Goal: Task Accomplishment & Management: Manage account settings

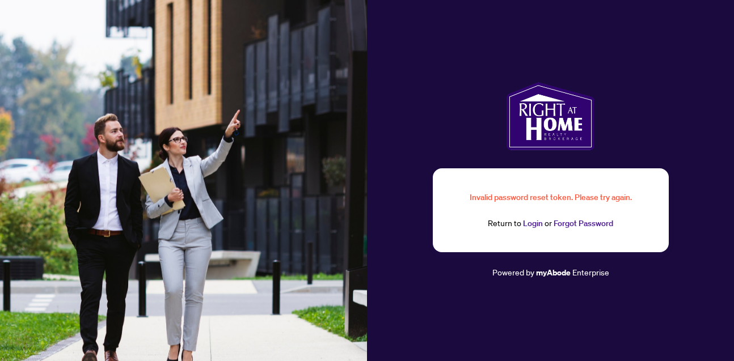
click at [533, 224] on link "Login" at bounding box center [533, 223] width 20 height 10
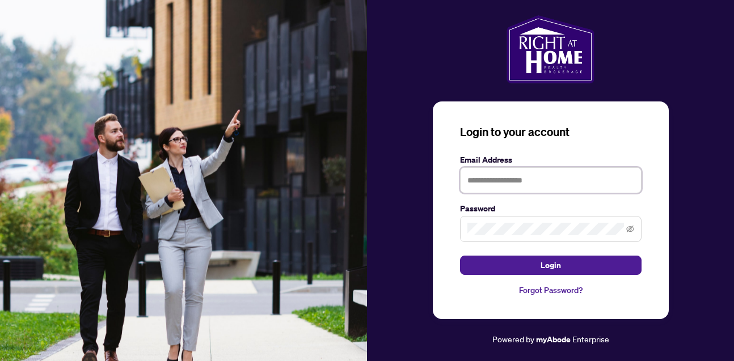
click at [526, 179] on input "text" at bounding box center [551, 180] width 182 height 26
type input "**********"
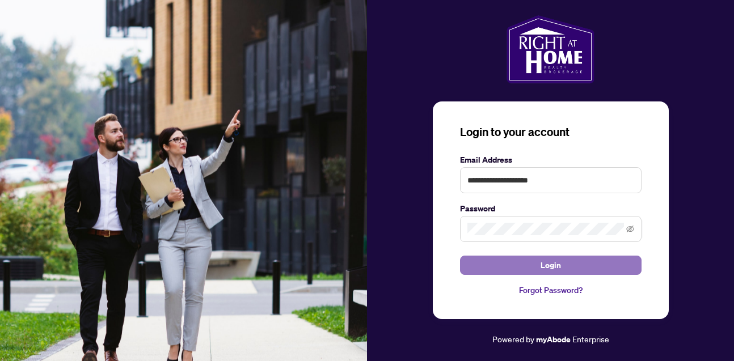
click at [558, 264] on span "Login" at bounding box center [551, 266] width 20 height 18
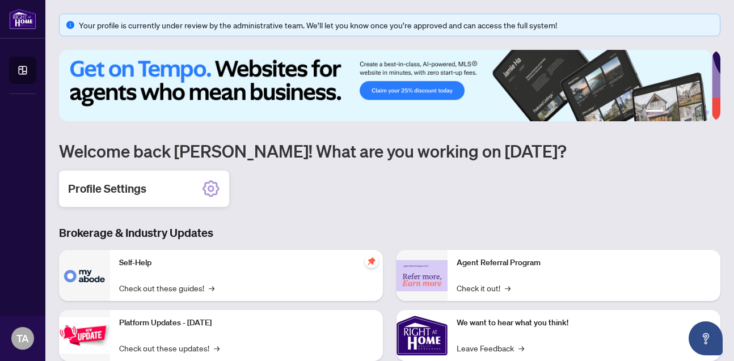
click at [207, 190] on icon at bounding box center [211, 189] width 18 height 18
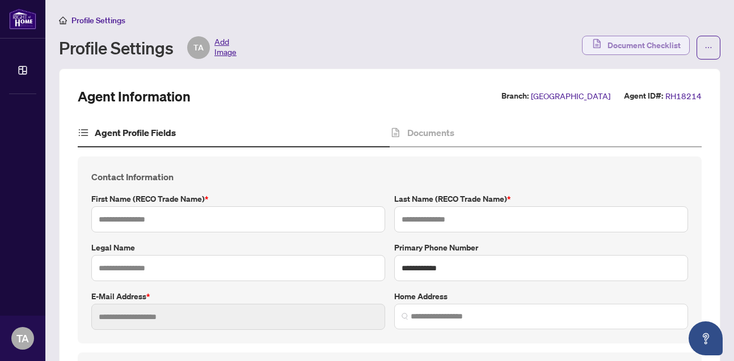
type input "*****"
type input "**********"
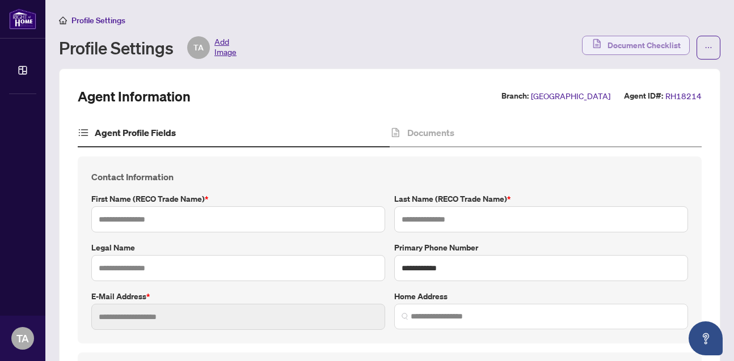
type input "**********"
type input "******"
type input "**********"
click at [627, 43] on span "Document Checklist" at bounding box center [644, 45] width 73 height 18
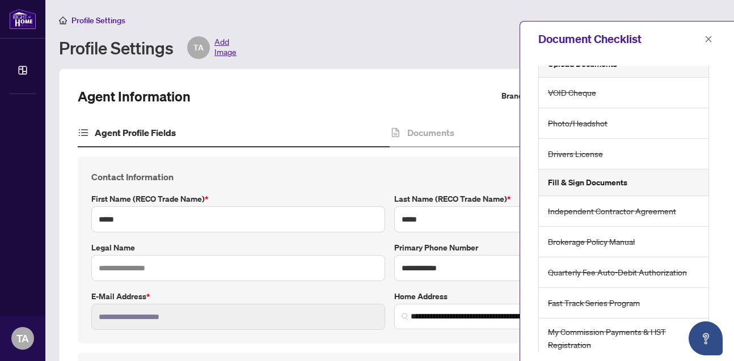
scroll to position [23, 0]
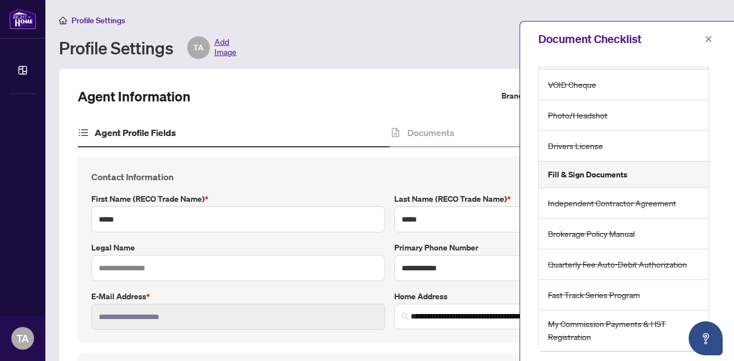
click at [550, 267] on span "Quarterly Fee Auto-Debit Authorization" at bounding box center [617, 264] width 139 height 13
drag, startPoint x: 550, startPoint y: 267, endPoint x: 571, endPoint y: 266, distance: 21.0
click at [571, 266] on span "Quarterly Fee Auto-Debit Authorization" at bounding box center [617, 264] width 139 height 13
click at [548, 266] on div "Quarterly Fee Auto-Debit Authorization" at bounding box center [624, 265] width 170 height 31
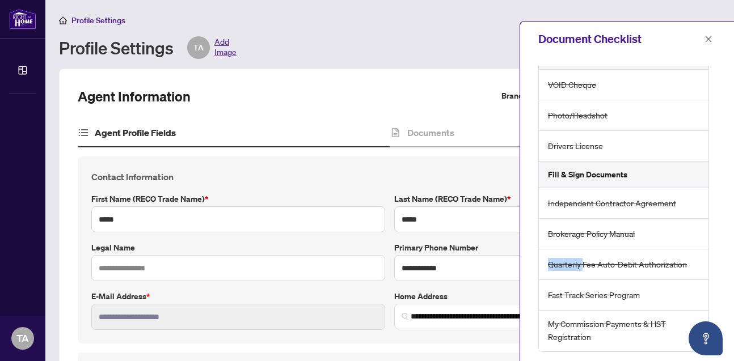
click at [548, 266] on div "Quarterly Fee Auto-Debit Authorization" at bounding box center [624, 265] width 170 height 31
drag, startPoint x: 548, startPoint y: 266, endPoint x: 554, endPoint y: 266, distance: 6.3
click at [554, 266] on span "Quarterly Fee Auto-Debit Authorization" at bounding box center [617, 264] width 139 height 13
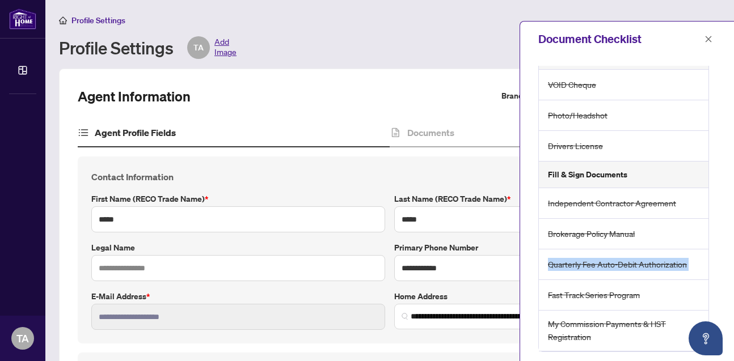
click at [554, 266] on span "Quarterly Fee Auto-Debit Authorization" at bounding box center [617, 264] width 139 height 13
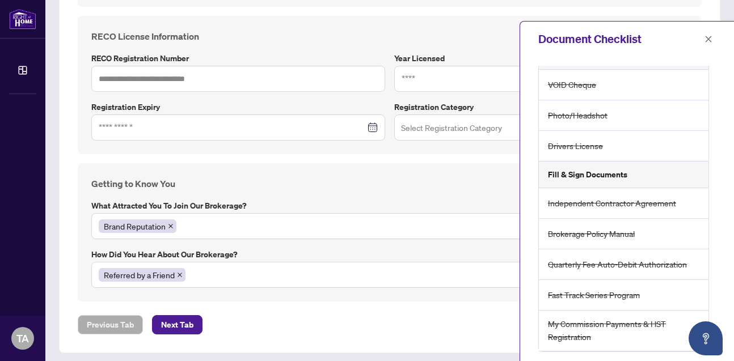
scroll to position [905, 0]
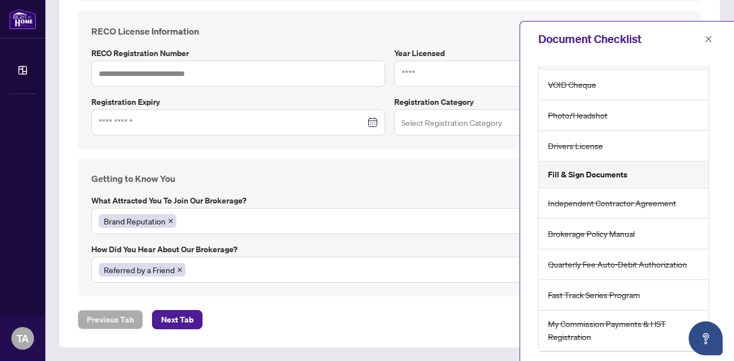
click at [575, 173] on h5 "Fill & Sign Documents" at bounding box center [587, 175] width 79 height 12
click at [704, 333] on icon "Open asap" at bounding box center [706, 339] width 14 height 14
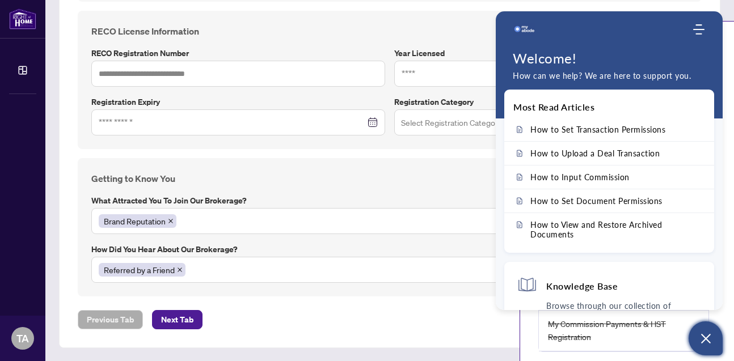
click at [470, 187] on div "Getting to Know You What attracted you to join our brokerage? Brand Reputation …" at bounding box center [390, 227] width 606 height 111
click at [469, 41] on div "RECO License Information RECO Registration Number Year Licensed Registration Ex…" at bounding box center [390, 79] width 606 height 111
click at [730, 33] on div "Document Checklist" at bounding box center [627, 39] width 214 height 35
click at [339, 24] on h4 "RECO License Information" at bounding box center [389, 31] width 597 height 14
click at [319, 31] on h4 "RECO License Information" at bounding box center [389, 31] width 597 height 14
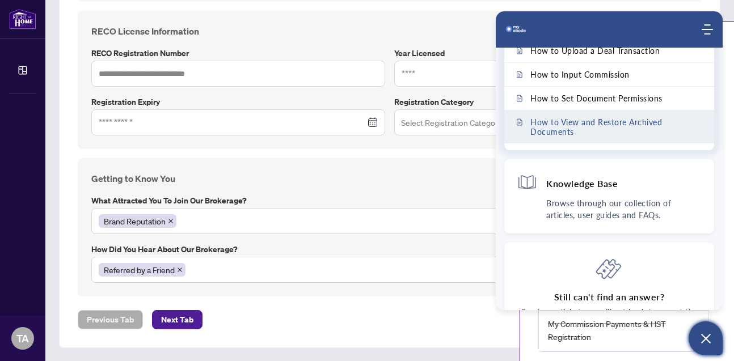
scroll to position [132, 0]
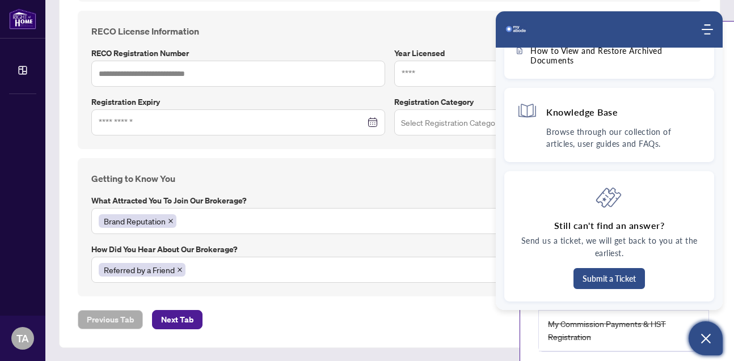
click at [442, 270] on div "Referred by a Friend" at bounding box center [390, 270] width 582 height 20
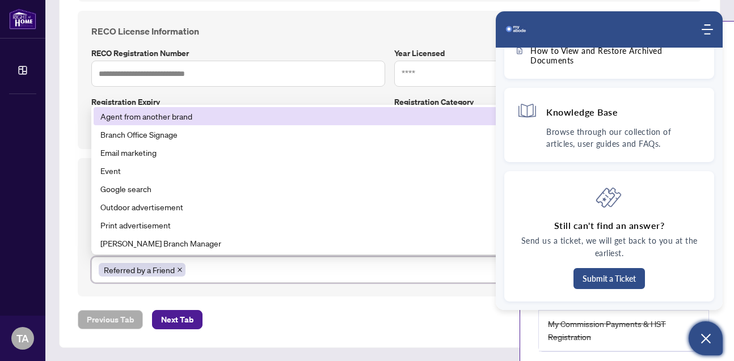
click at [440, 22] on div "RECO License Information RECO Registration Number Year Licensed Registration Ex…" at bounding box center [390, 80] width 624 height 138
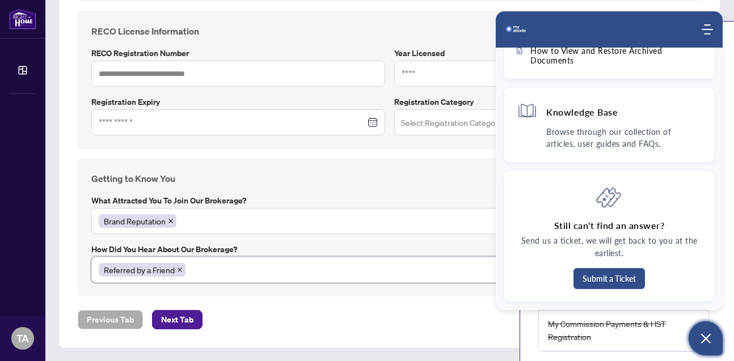
click at [440, 22] on div "RECO License Information RECO Registration Number Year Licensed Registration Ex…" at bounding box center [390, 80] width 624 height 138
click at [443, 24] on h4 "RECO License Information" at bounding box center [389, 31] width 597 height 14
